Goal: Transaction & Acquisition: Download file/media

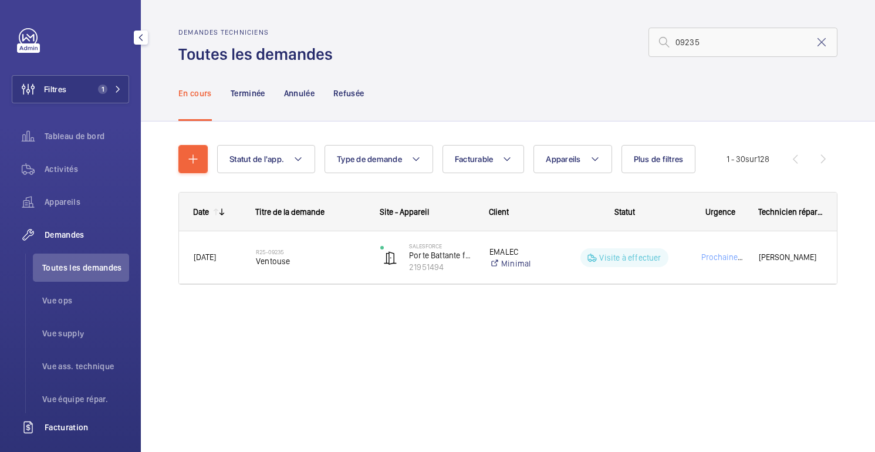
click at [71, 415] on div "Facturation" at bounding box center [70, 427] width 117 height 28
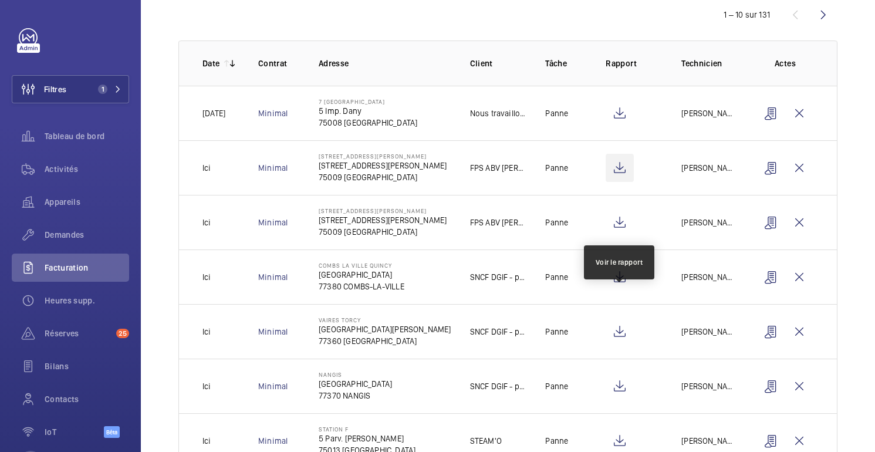
scroll to position [136, 0]
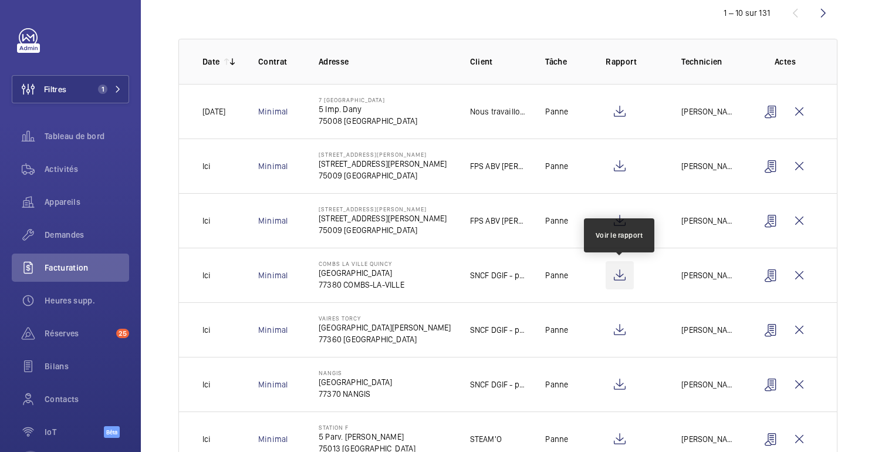
click at [621, 281] on wm-front-icon-button at bounding box center [620, 275] width 28 height 28
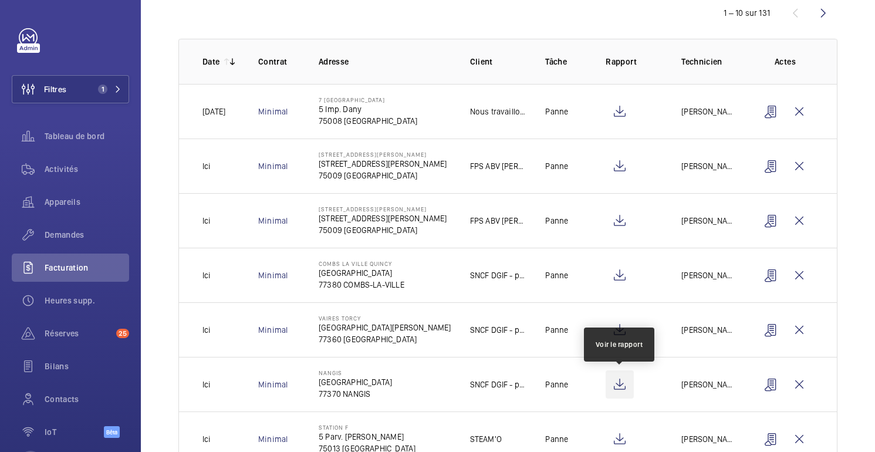
click at [623, 388] on wm-front-icon-button at bounding box center [620, 384] width 28 height 28
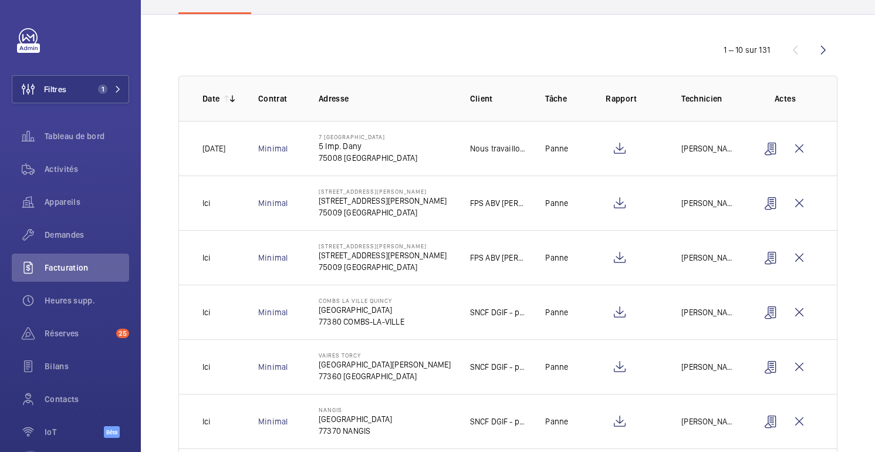
scroll to position [0, 0]
